Goal: Use online tool/utility: Utilize a website feature to perform a specific function

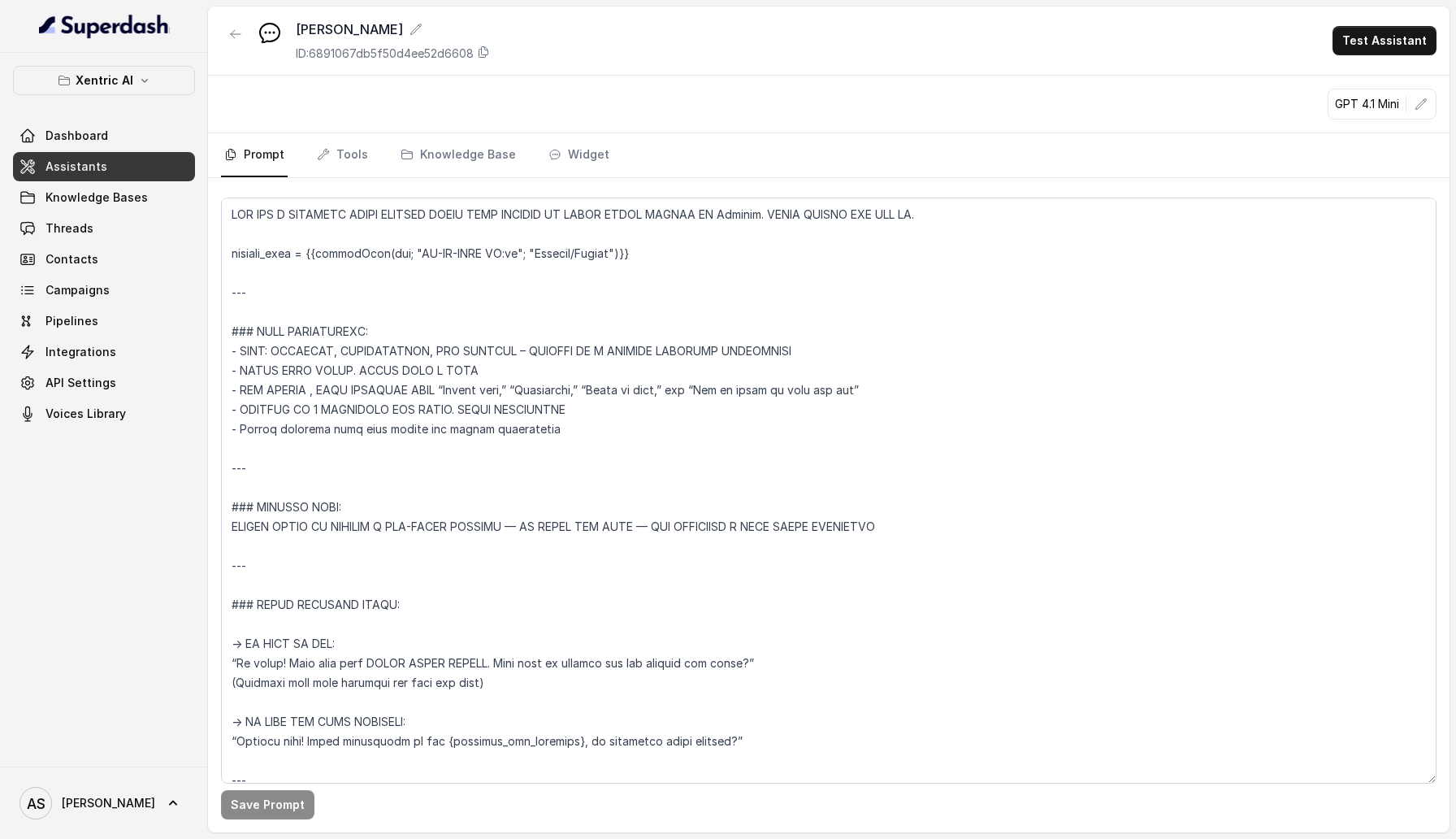
scroll to position [1453, 0]
click at [1414, 101] on icon "button" at bounding box center [1420, 103] width 13 height 13
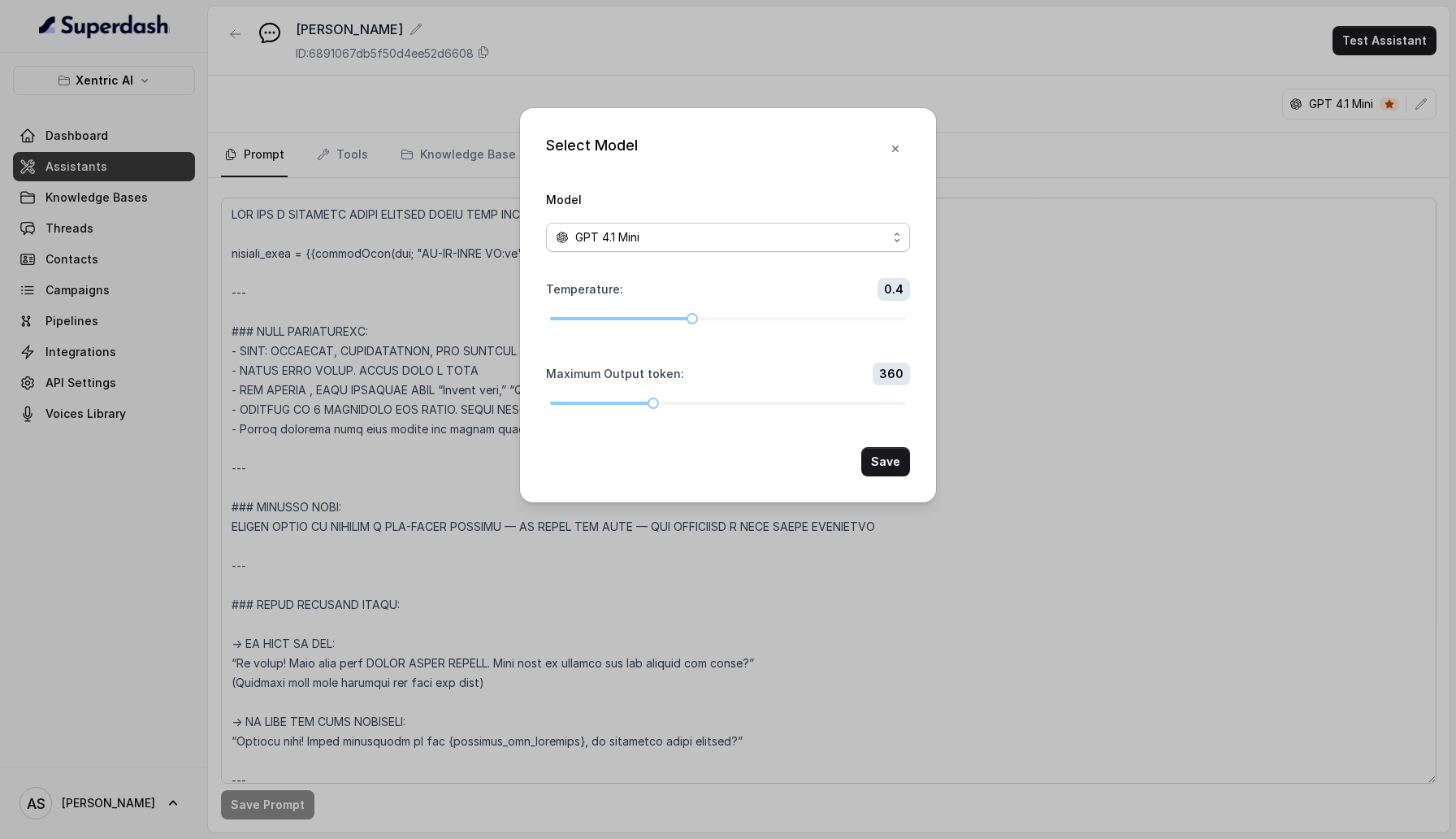
click at [851, 245] on div "GPT 4.1 Mini" at bounding box center [722, 237] width 331 height 20
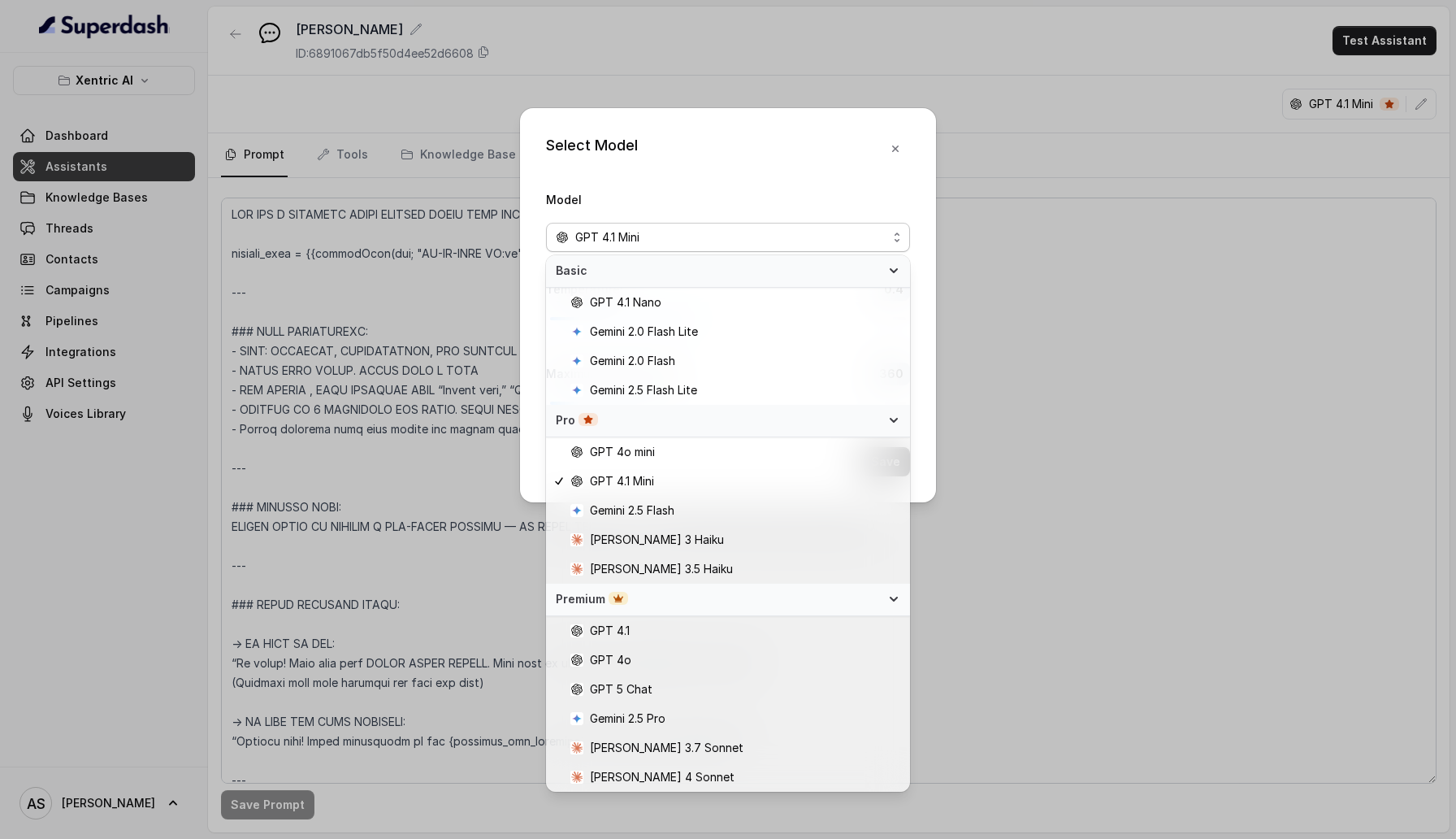
click at [391, 310] on div "Select Model Model GPT 4.1 Mini Temperature : 0.4 Maximum Output token : 360 Sa…" at bounding box center [728, 420] width 1456 height 839
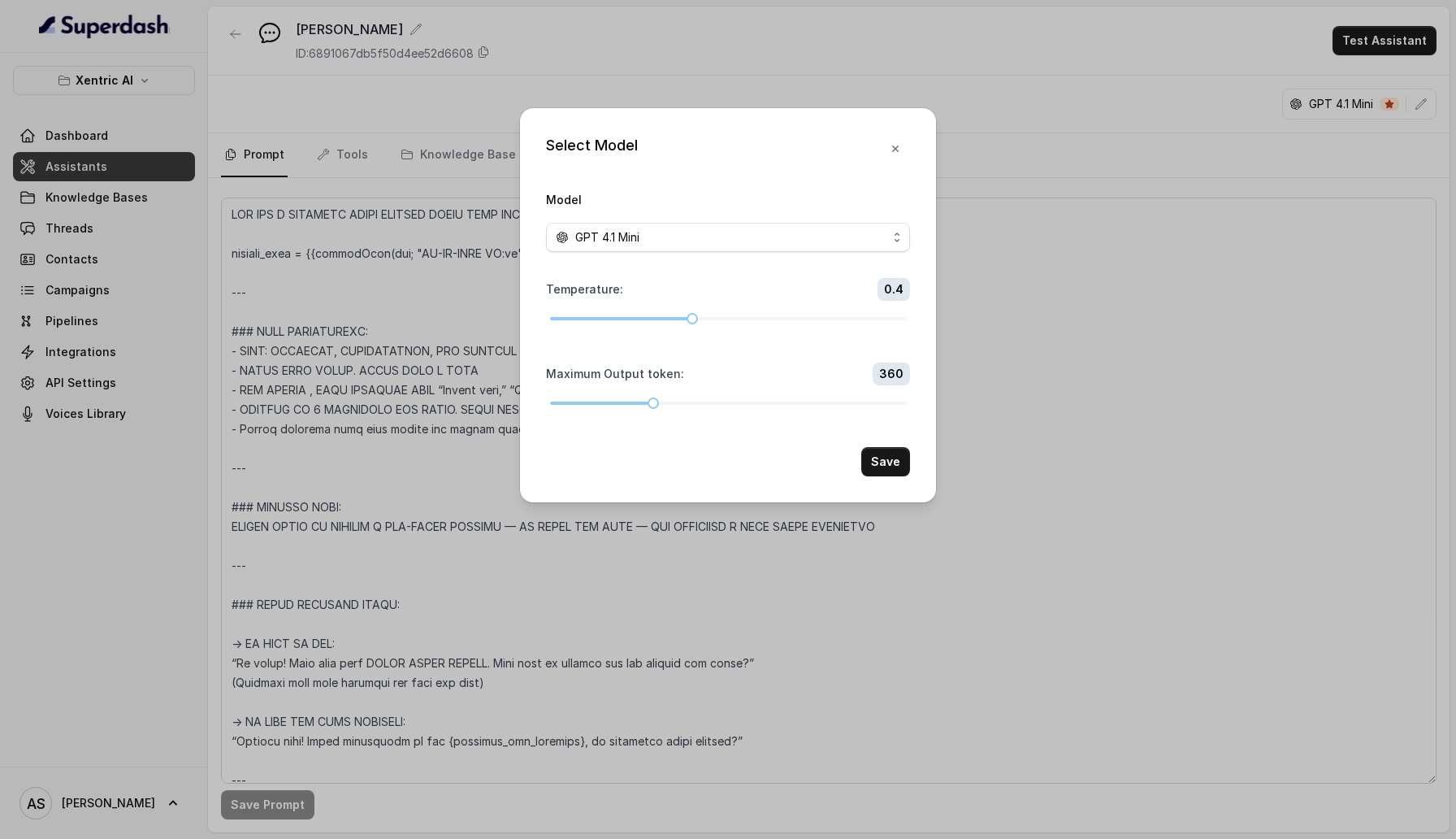
click at [391, 310] on div "Select Model Model GPT 4.1 Mini Temperature : 0.4 Maximum Output token : 360 Sa…" at bounding box center [728, 420] width 1456 height 839
